Goal: Task Accomplishment & Management: Use online tool/utility

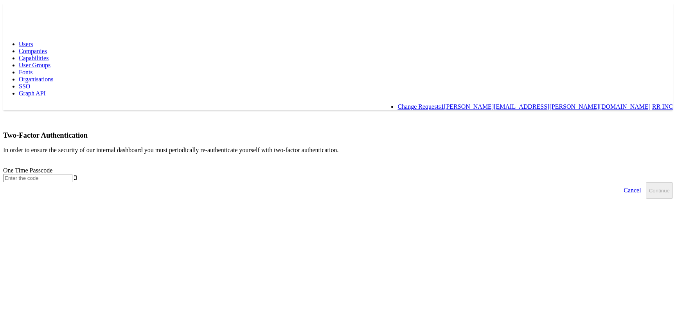
click at [72, 174] on input "text" at bounding box center [37, 178] width 69 height 8
type input "467725"
click at [646, 182] on button "Continue" at bounding box center [659, 190] width 27 height 16
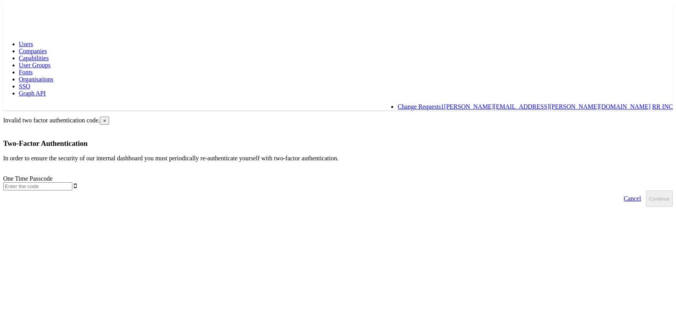
click at [72, 182] on input "text" at bounding box center [37, 186] width 69 height 8
type input "0"
